Goal: Task Accomplishment & Management: Use online tool/utility

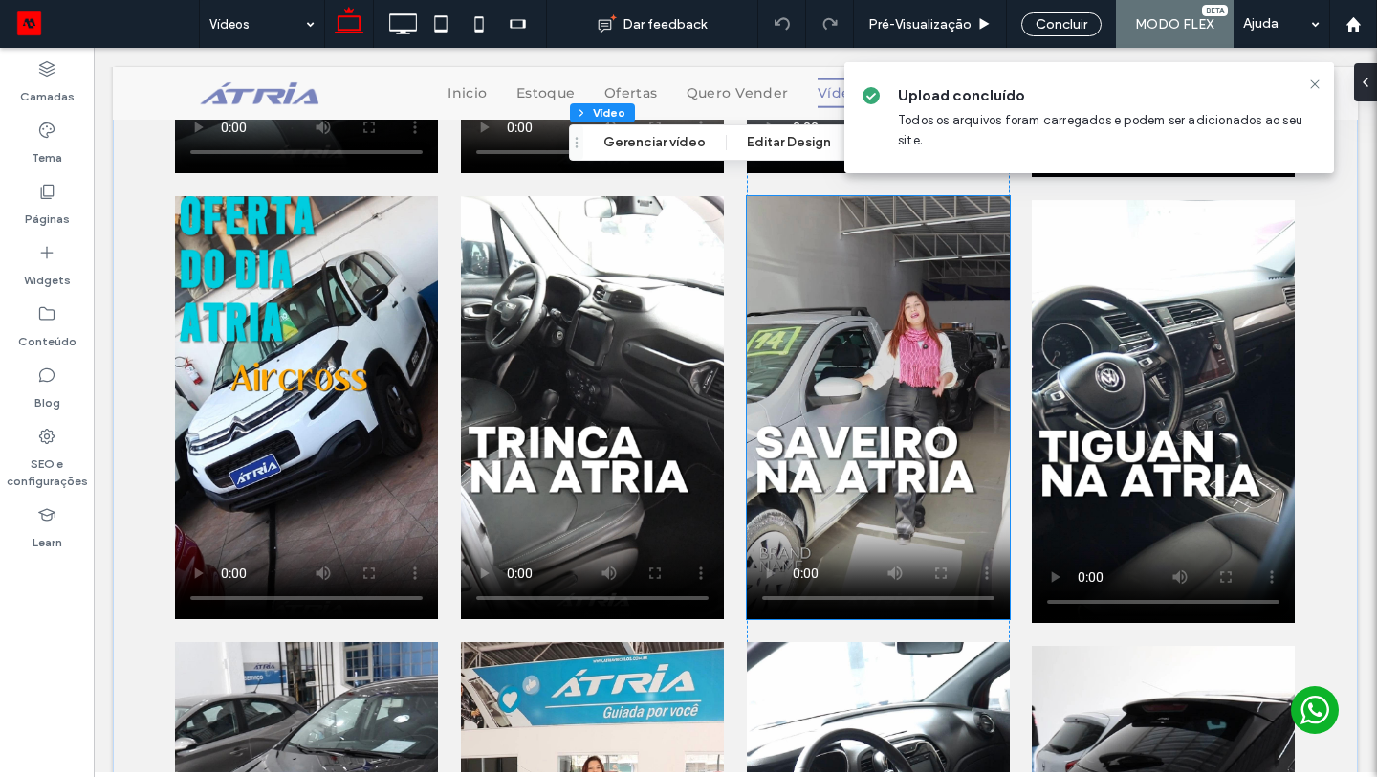
scroll to position [991, 0]
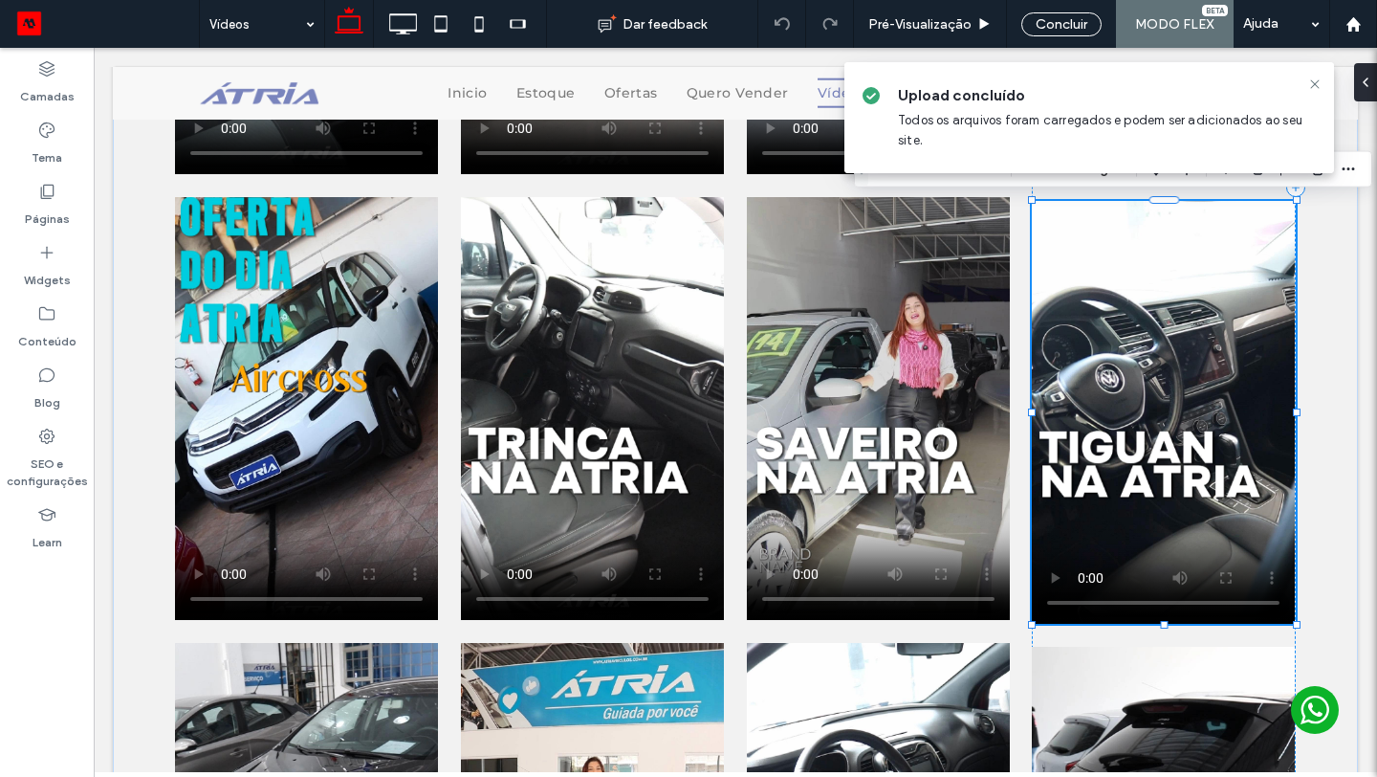
click at [1175, 401] on video at bounding box center [1163, 412] width 263 height 423
click at [1156, 328] on video at bounding box center [1163, 412] width 263 height 423
click at [1155, 328] on video at bounding box center [1163, 412] width 263 height 423
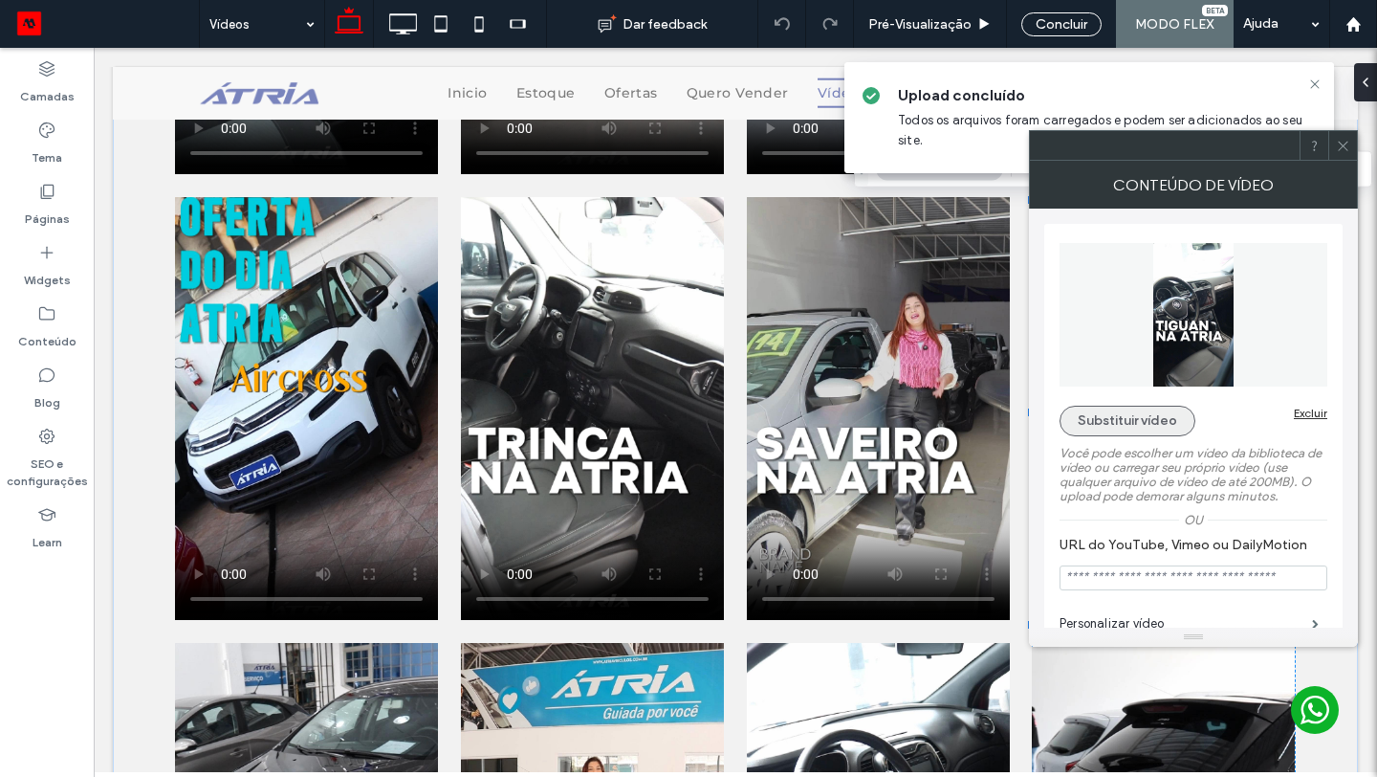
click at [1150, 424] on button "Substituir vídeo" at bounding box center [1128, 421] width 136 height 31
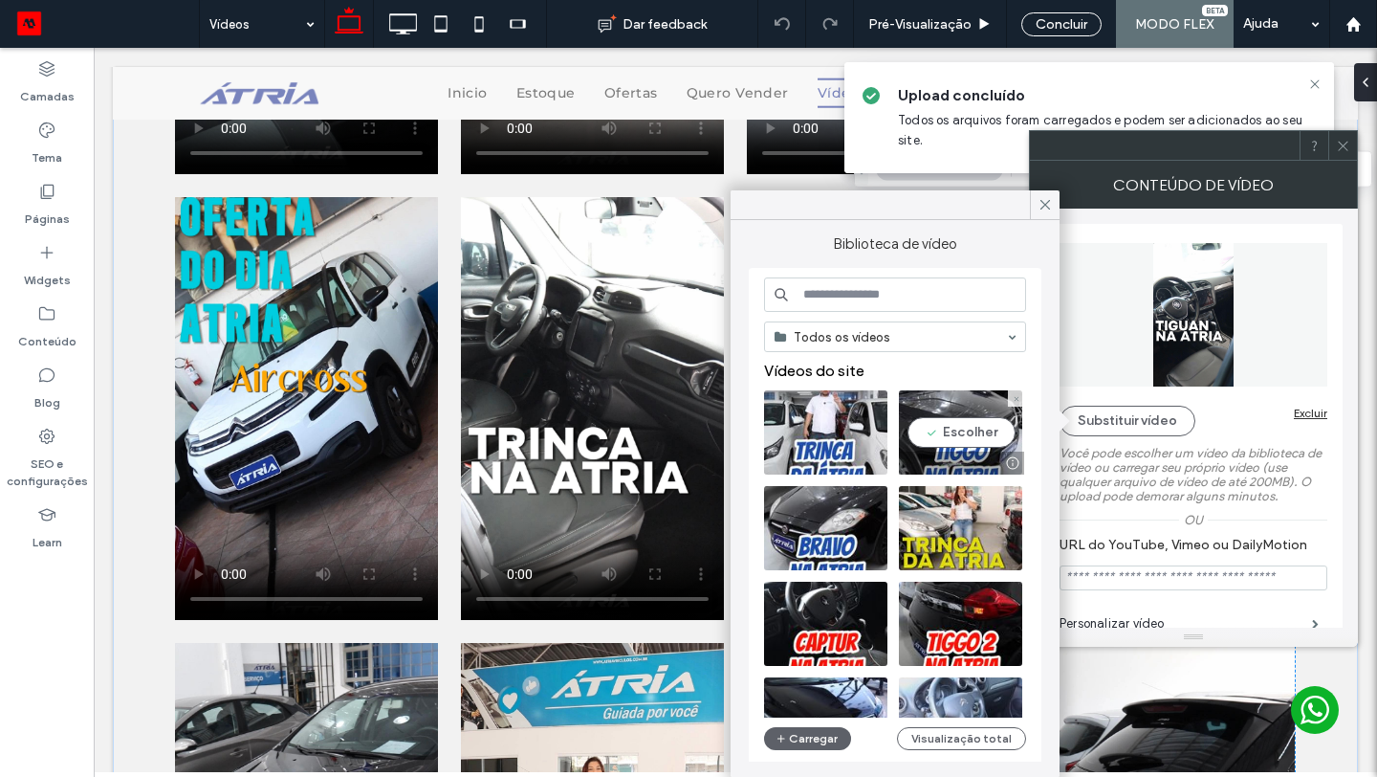
drag, startPoint x: 977, startPoint y: 437, endPoint x: 883, endPoint y: 390, distance: 104.8
click at [977, 437] on video at bounding box center [960, 432] width 123 height 84
type input "**********"
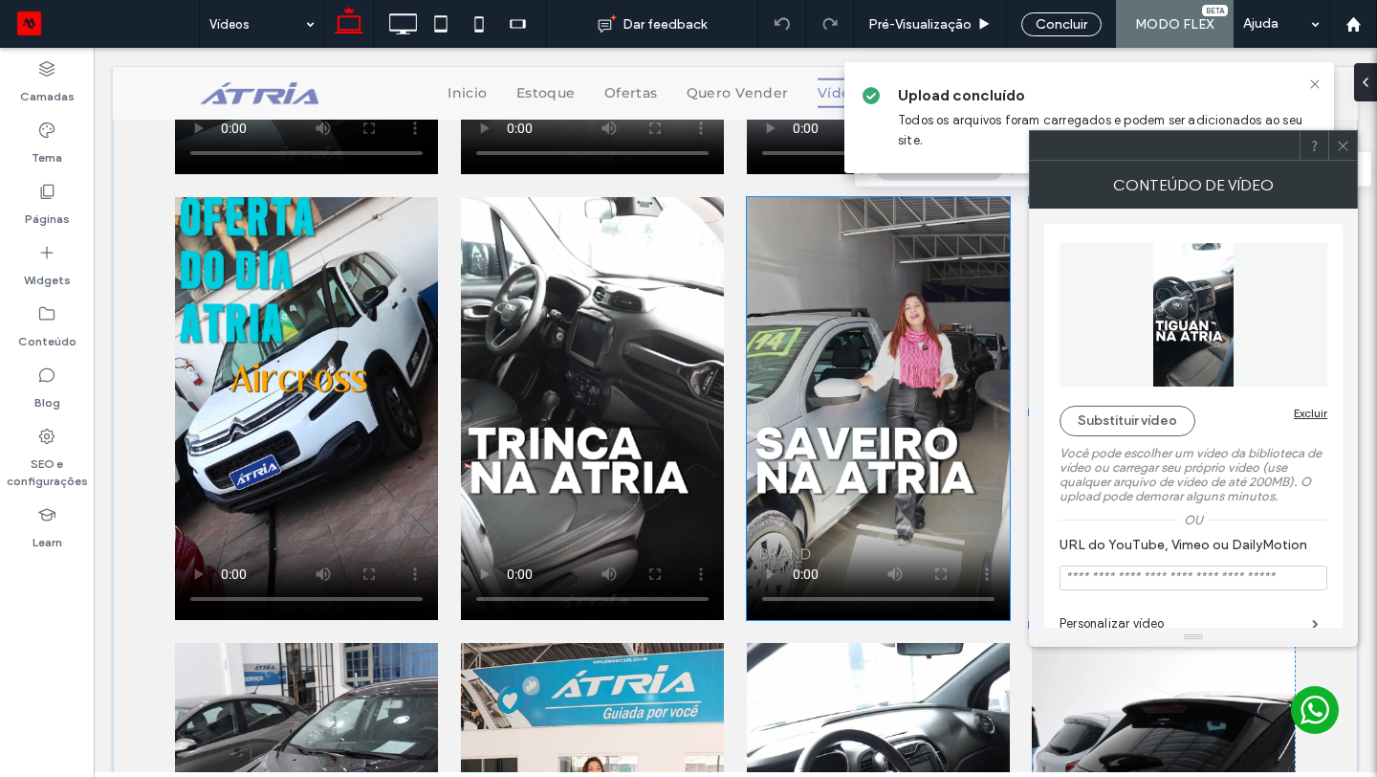
click at [912, 422] on video at bounding box center [878, 408] width 263 height 423
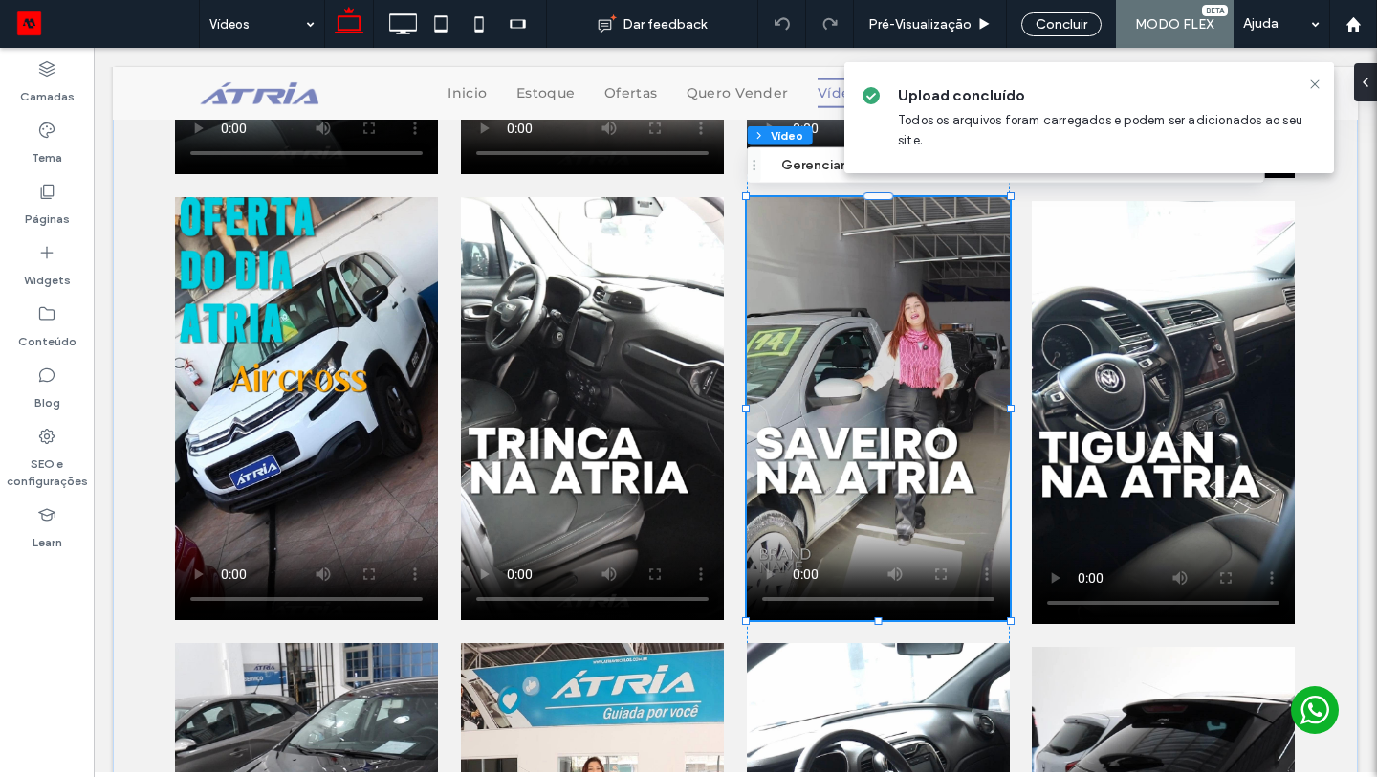
click at [836, 336] on video at bounding box center [878, 408] width 263 height 423
click at [869, 341] on video at bounding box center [878, 408] width 263 height 423
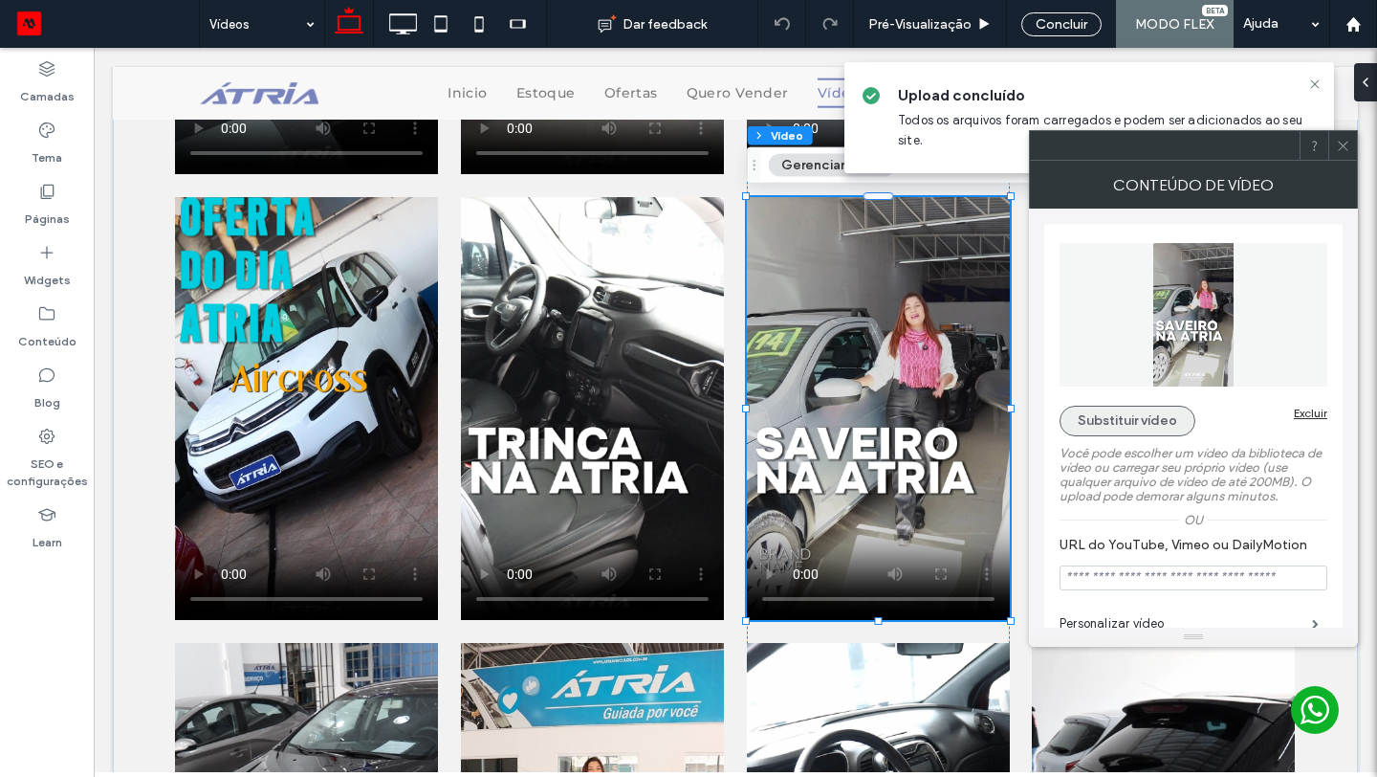
click at [1117, 426] on button "Substituir vídeo" at bounding box center [1128, 421] width 136 height 31
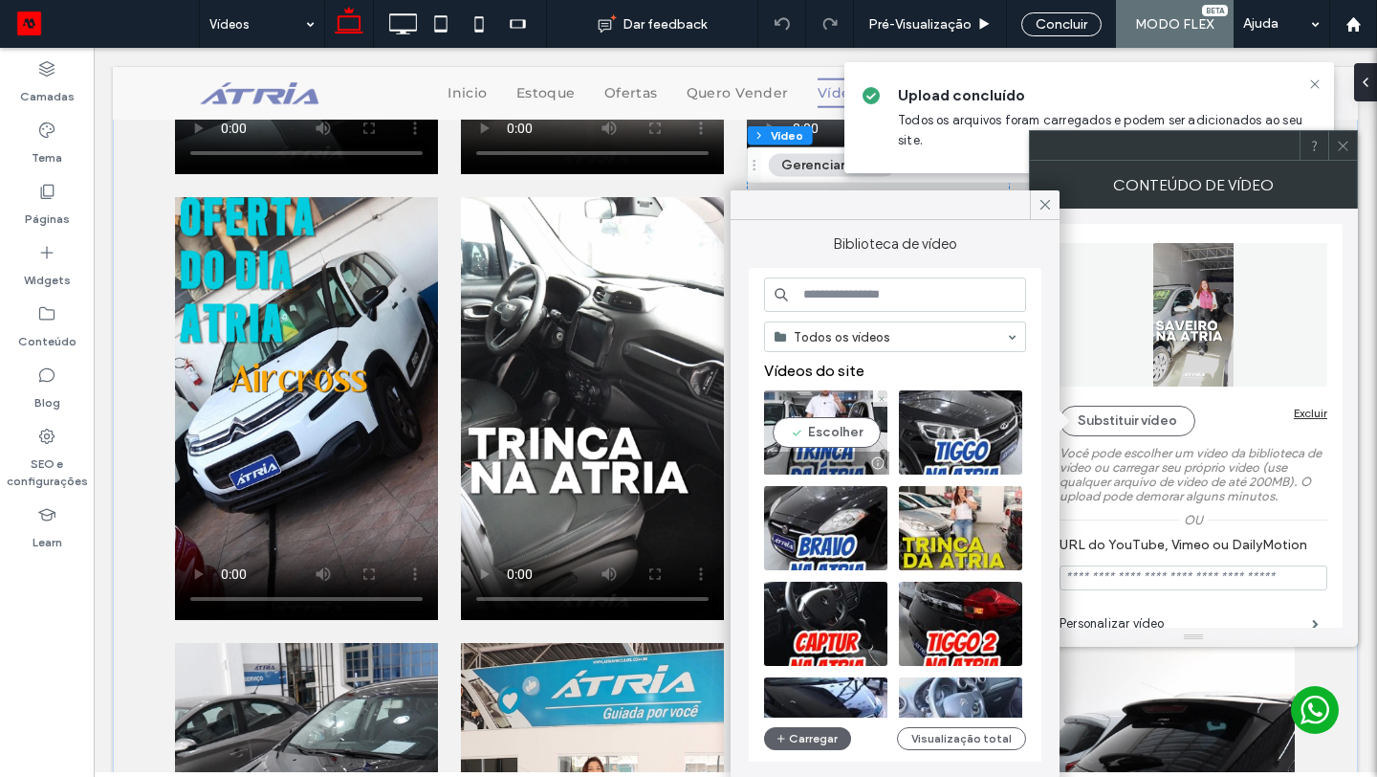
drag, startPoint x: 811, startPoint y: 427, endPoint x: 717, endPoint y: 379, distance: 105.2
click at [811, 427] on video at bounding box center [825, 432] width 123 height 84
type input "**********"
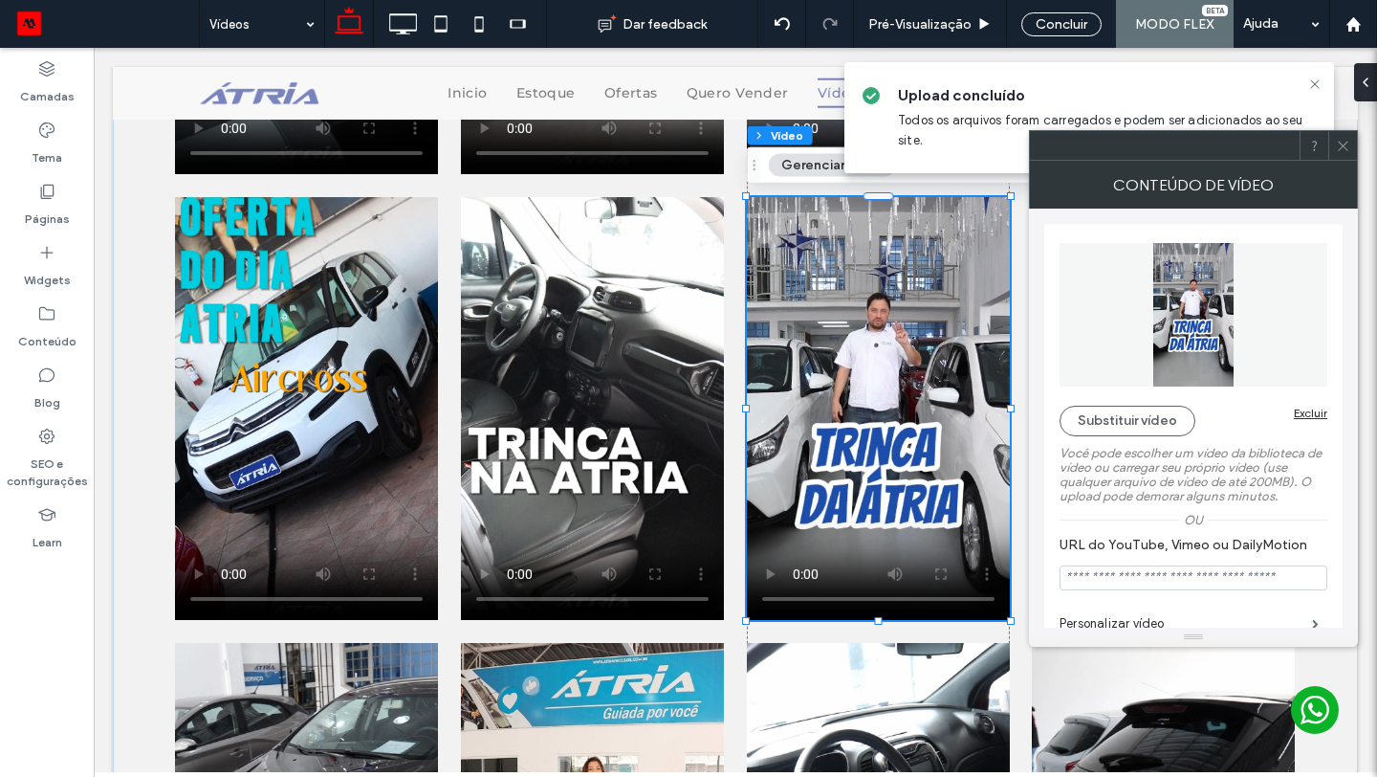
click at [1345, 148] on icon at bounding box center [1343, 146] width 14 height 14
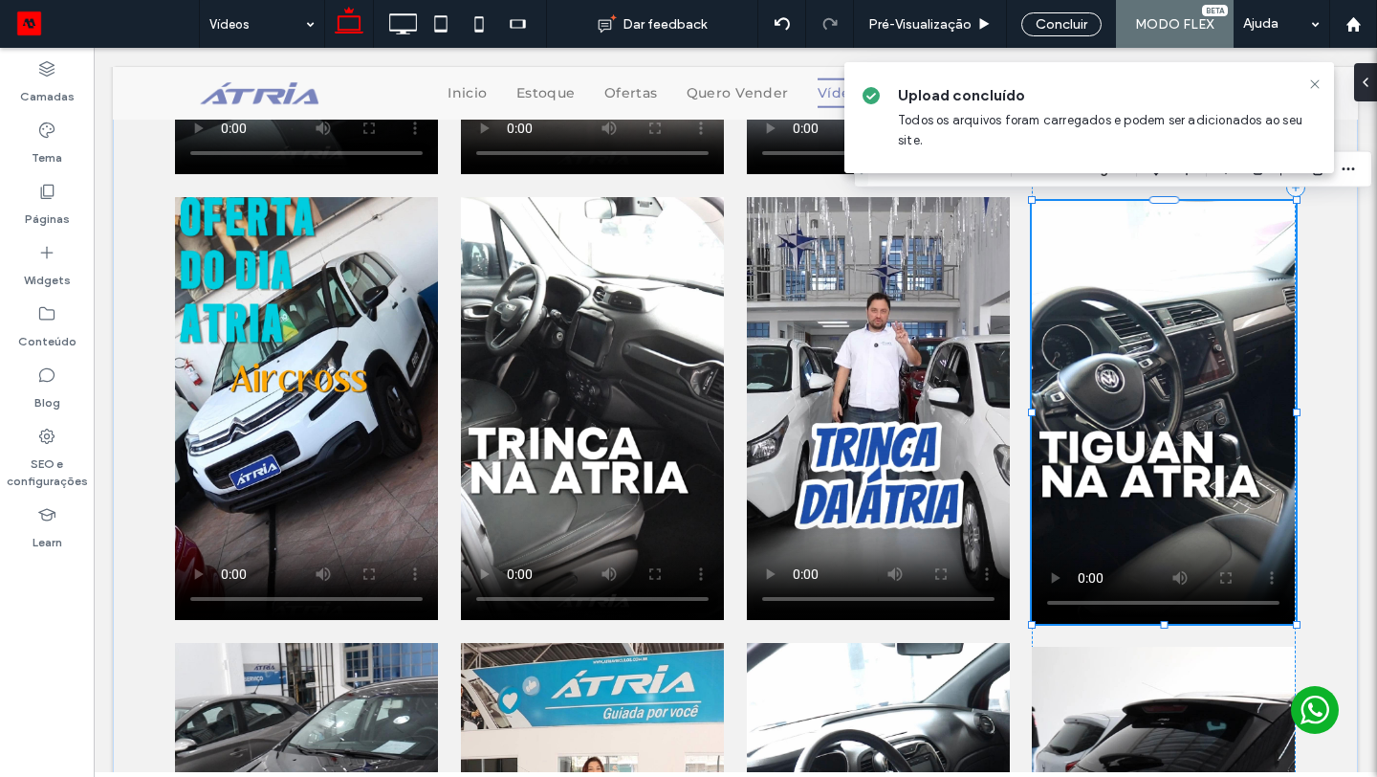
click at [1157, 431] on video at bounding box center [1163, 412] width 263 height 423
click at [1167, 362] on video at bounding box center [1163, 412] width 263 height 423
click at [1158, 366] on video at bounding box center [1163, 412] width 263 height 423
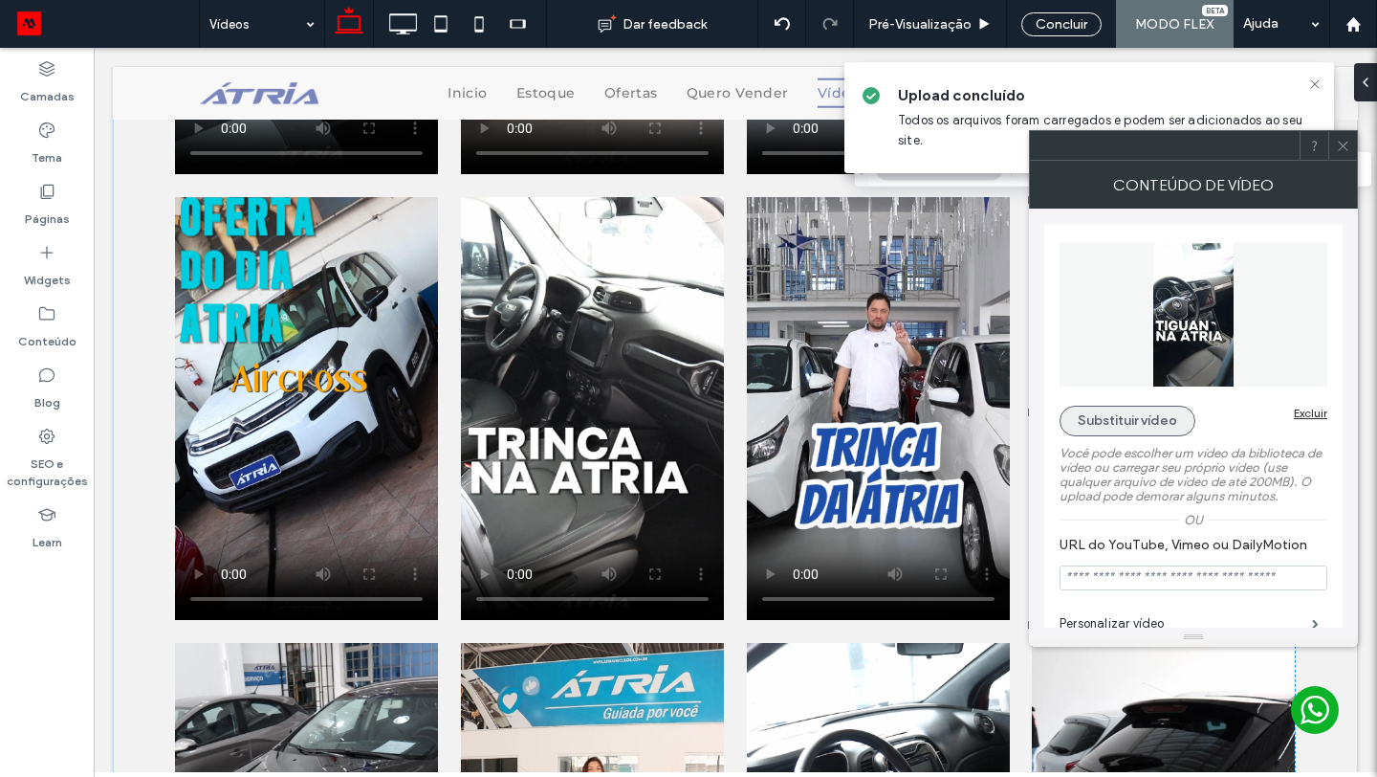
click at [1129, 429] on button "Substituir vídeo" at bounding box center [1128, 421] width 136 height 31
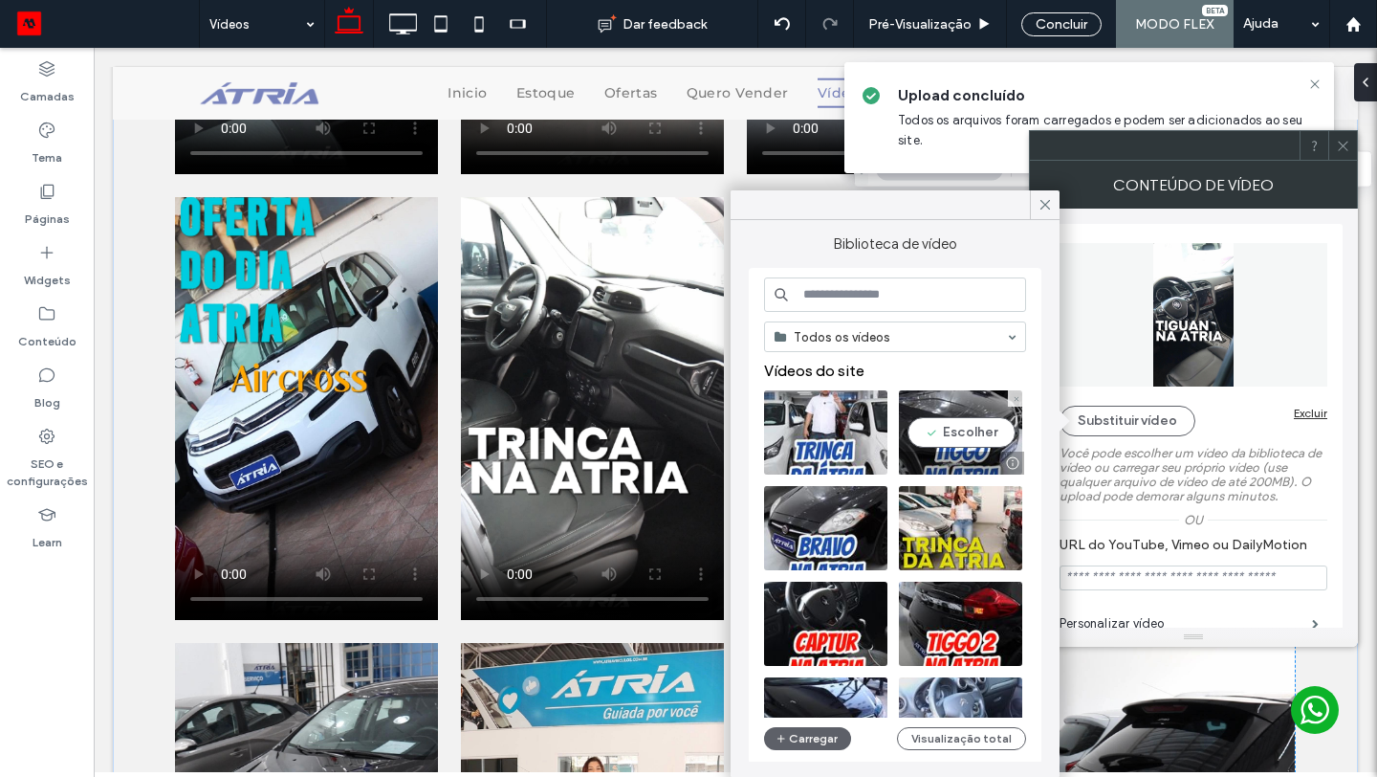
click at [954, 432] on video at bounding box center [960, 432] width 123 height 84
type input "**********"
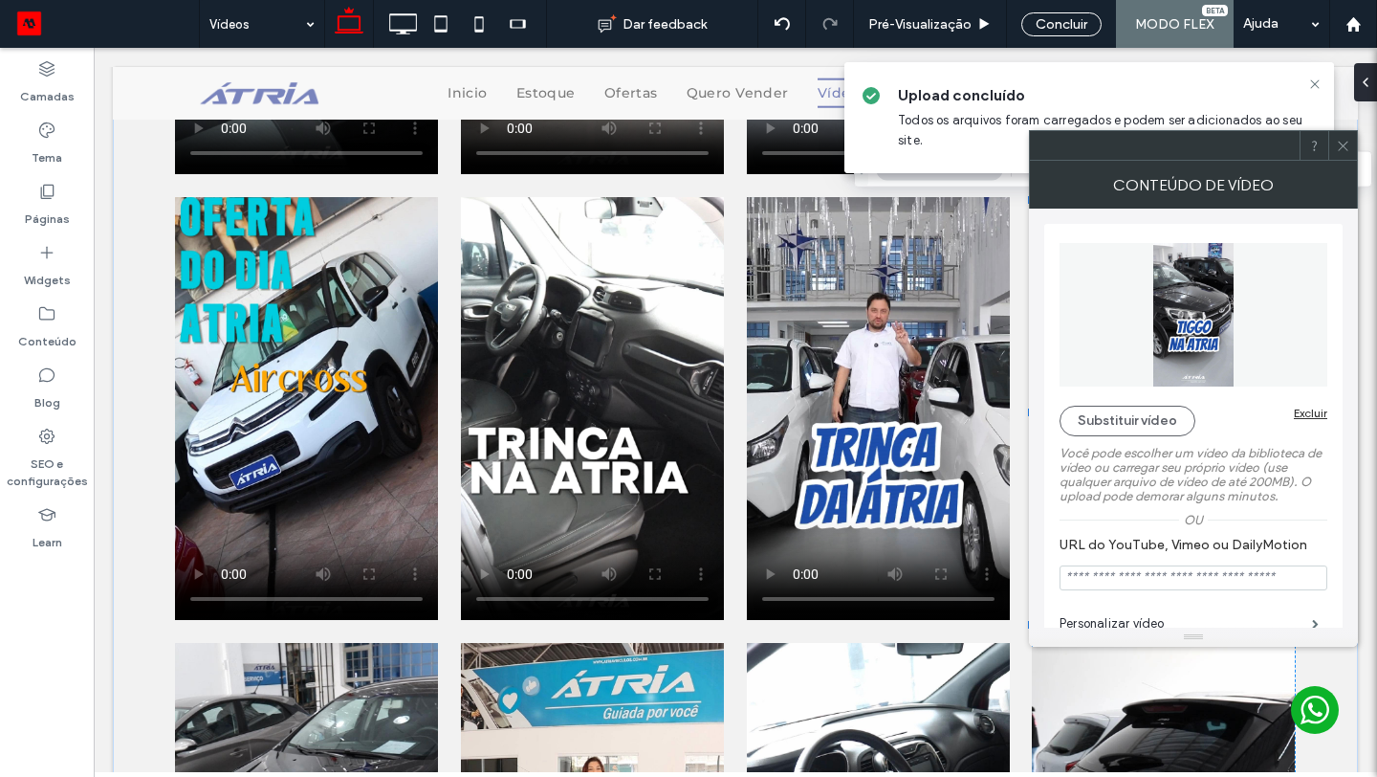
click at [1343, 144] on use at bounding box center [1343, 146] width 10 height 10
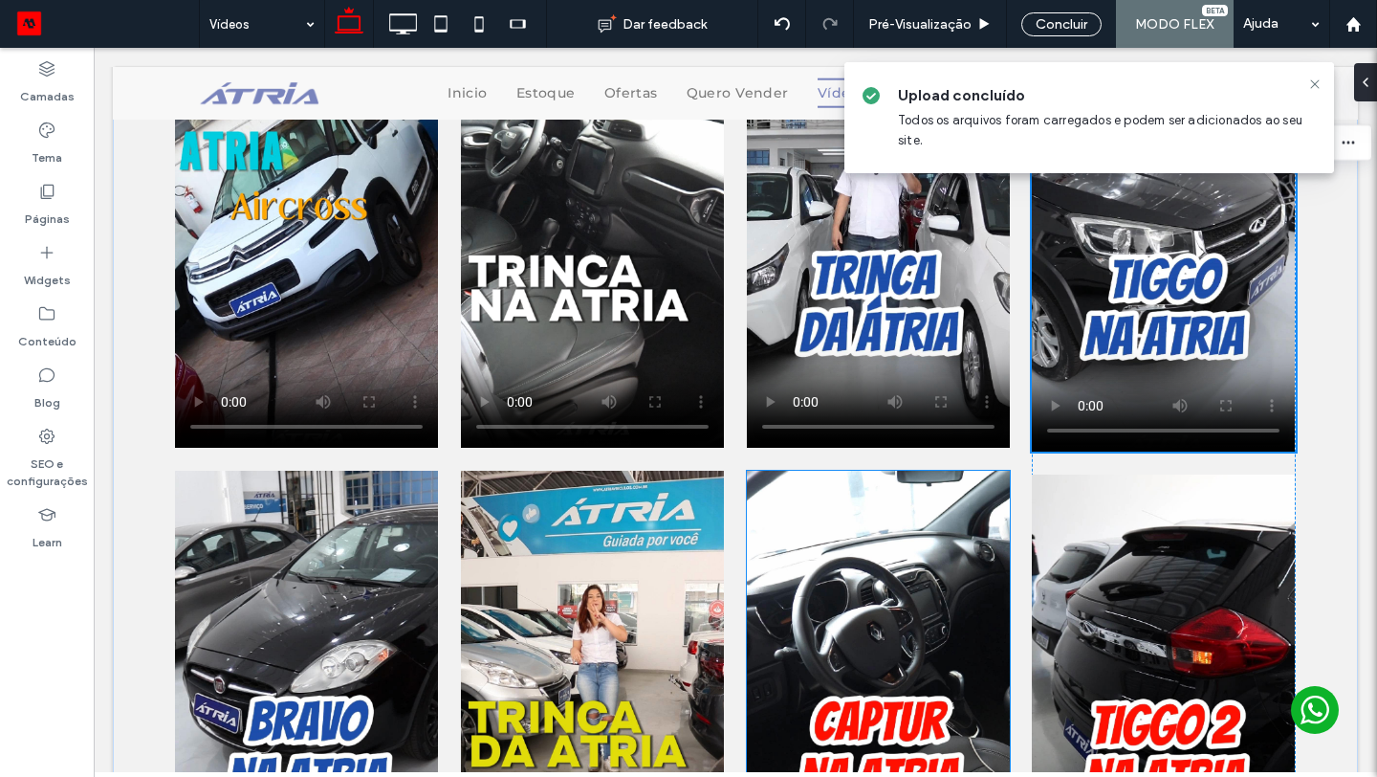
scroll to position [965, 0]
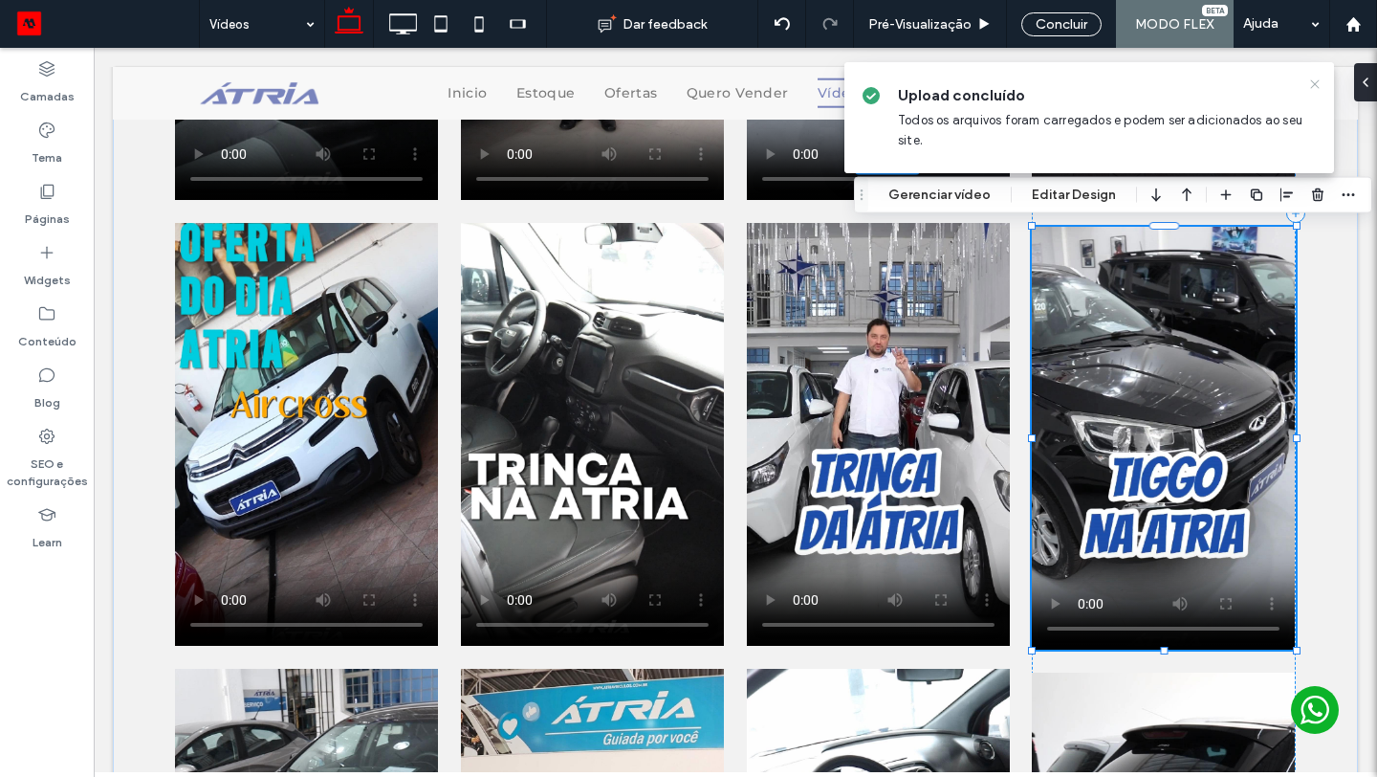
click at [1318, 85] on icon at bounding box center [1314, 84] width 15 height 15
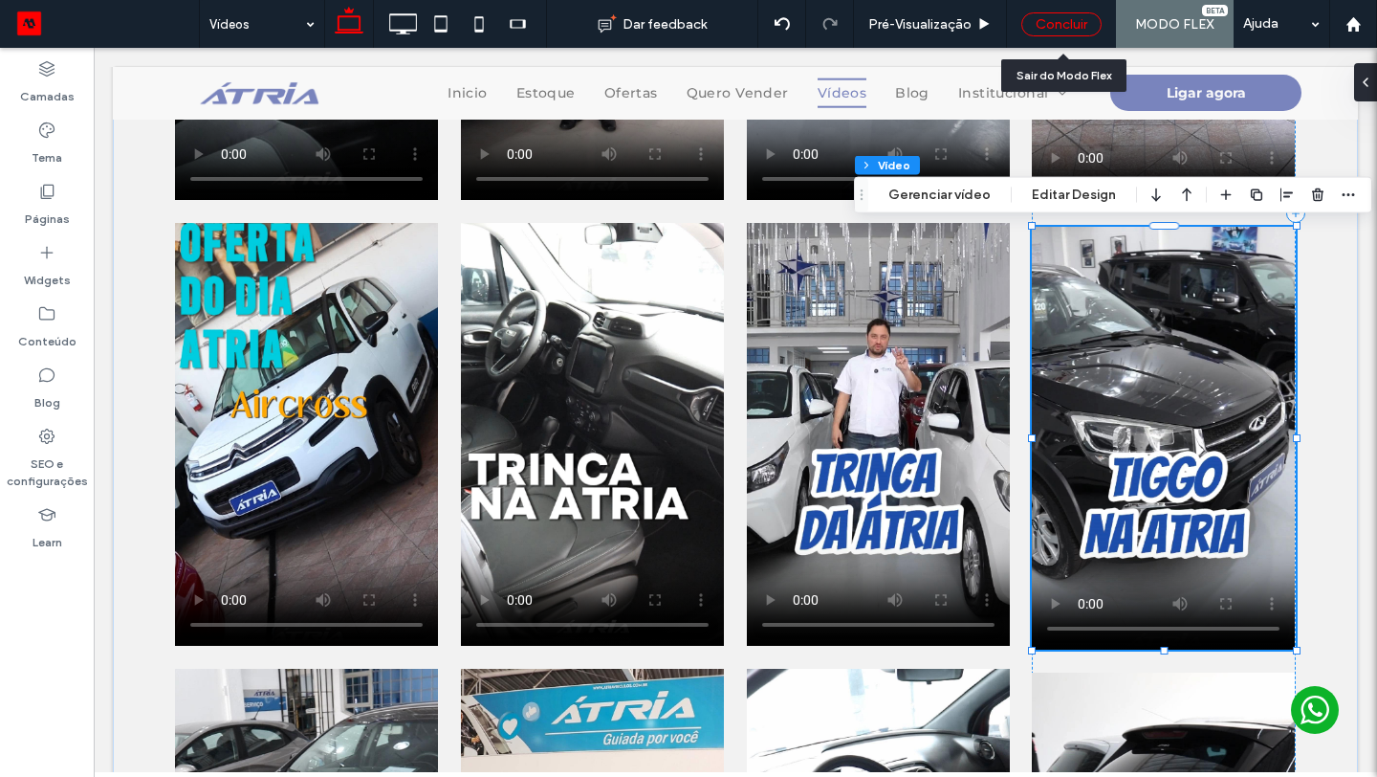
click at [1065, 27] on div "Concluir" at bounding box center [1062, 24] width 80 height 24
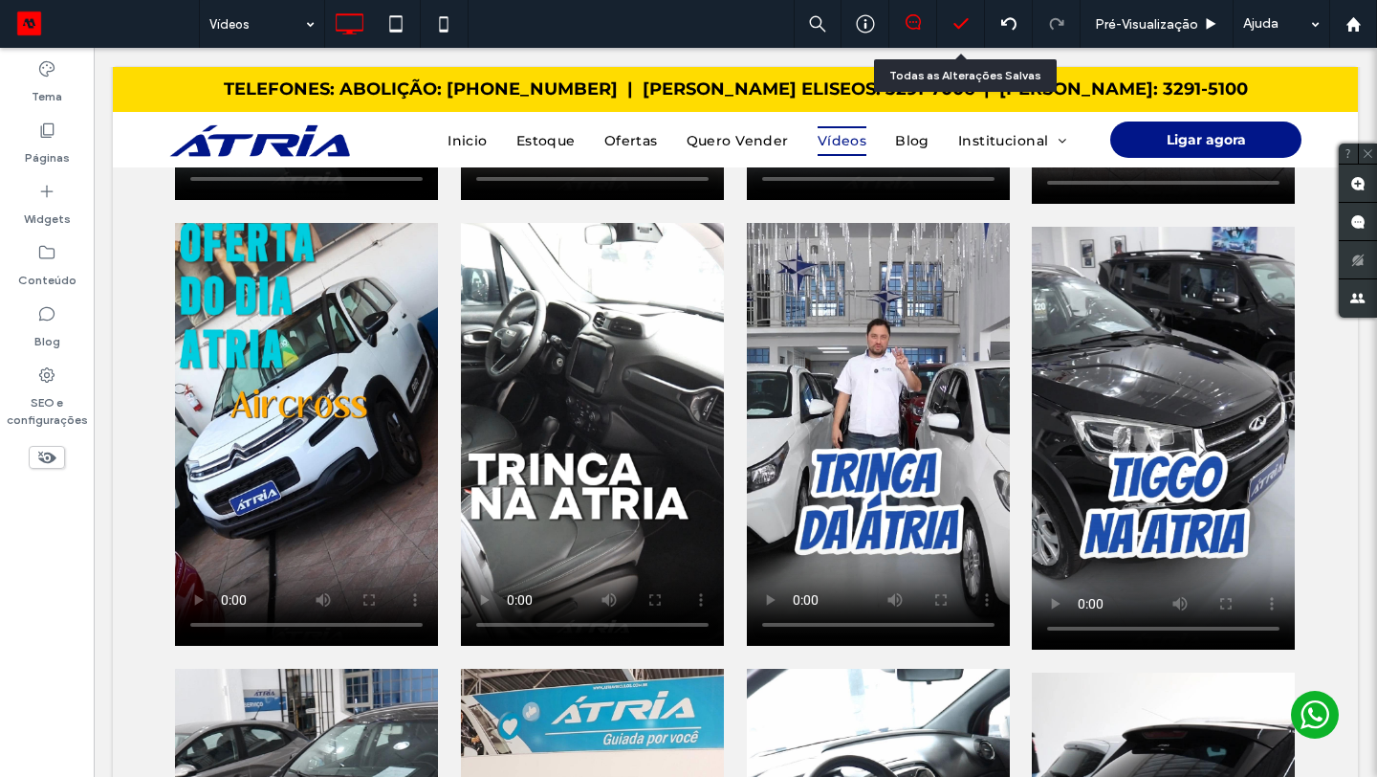
click at [961, 20] on icon at bounding box center [961, 23] width 19 height 19
click at [961, 24] on polyline at bounding box center [961, 23] width 12 height 9
click at [961, 23] on polyline at bounding box center [961, 23] width 12 height 9
